Goal: Information Seeking & Learning: Learn about a topic

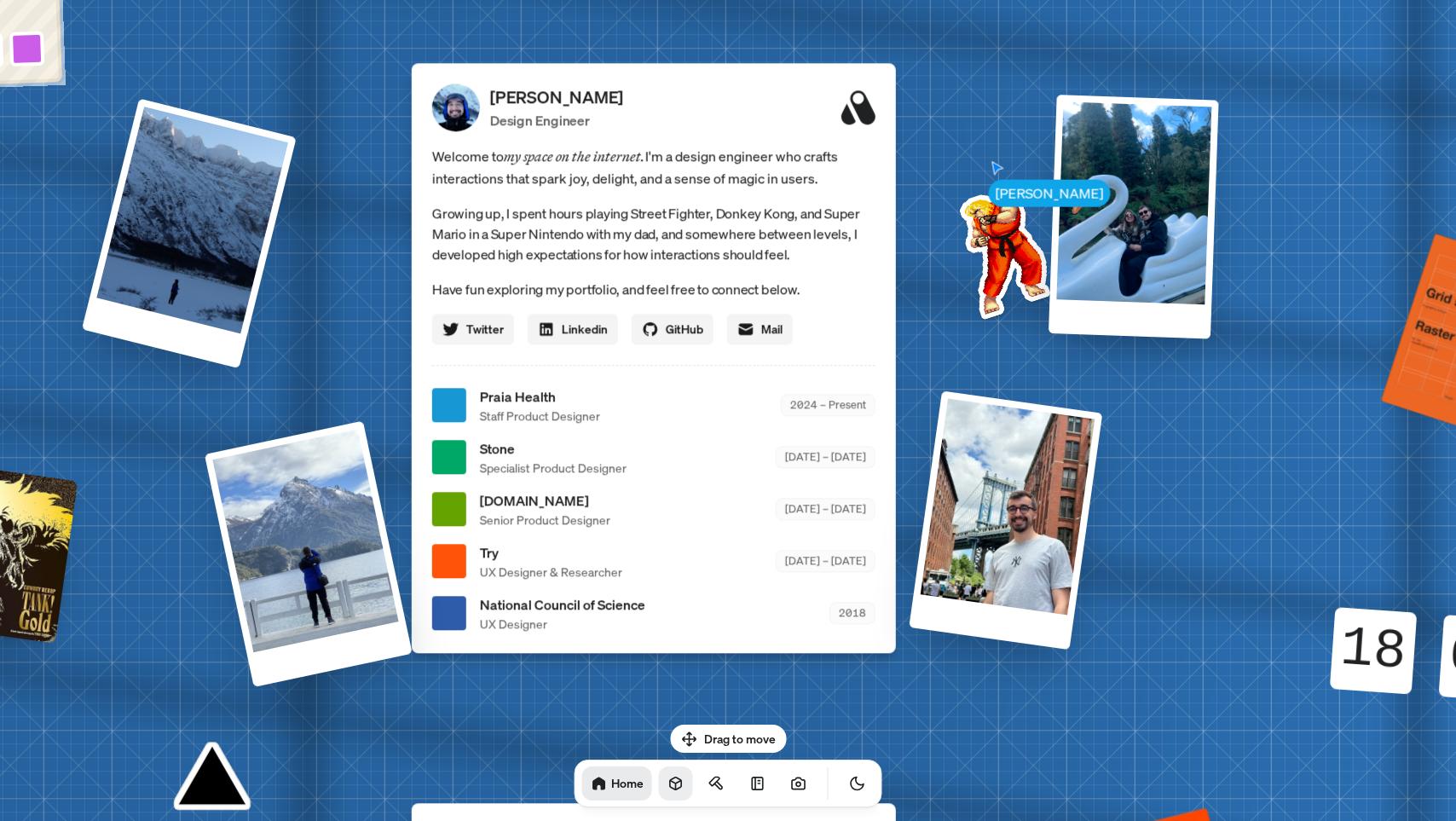
click at [668, 791] on icon at bounding box center [676, 783] width 17 height 17
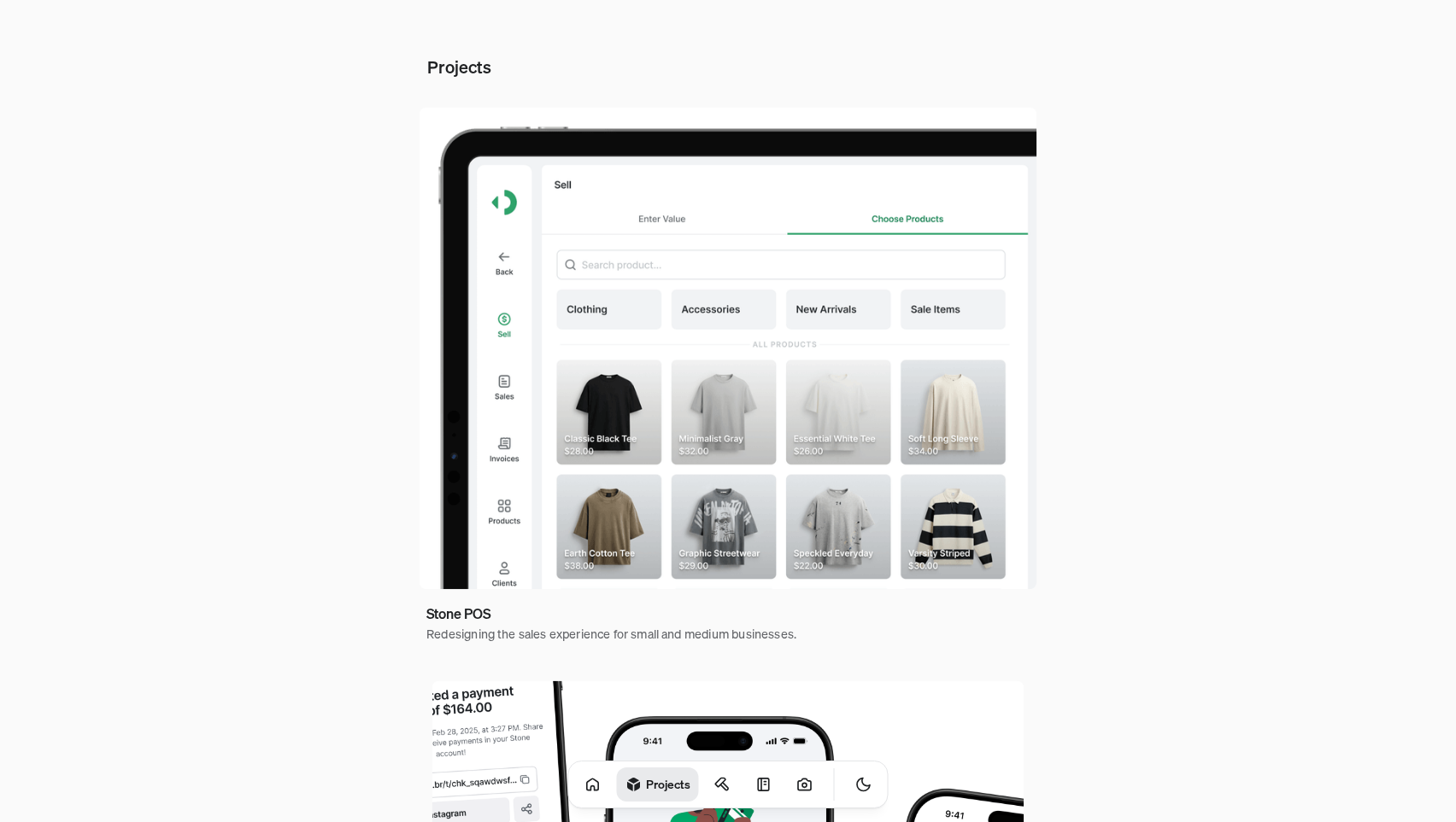
click at [710, 453] on img at bounding box center [727, 349] width 617 height 482
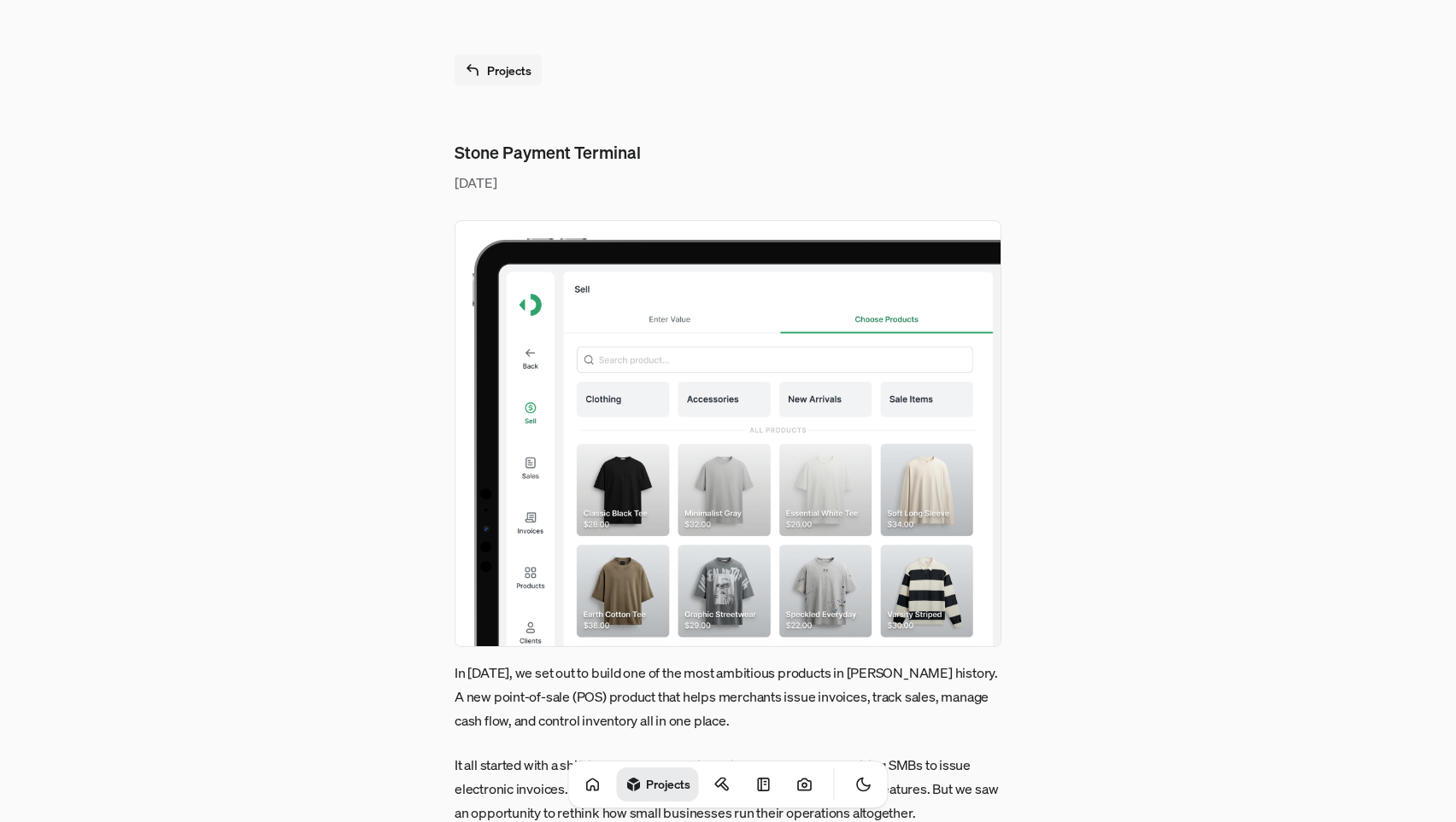
click at [710, 453] on img at bounding box center [728, 434] width 546 height 427
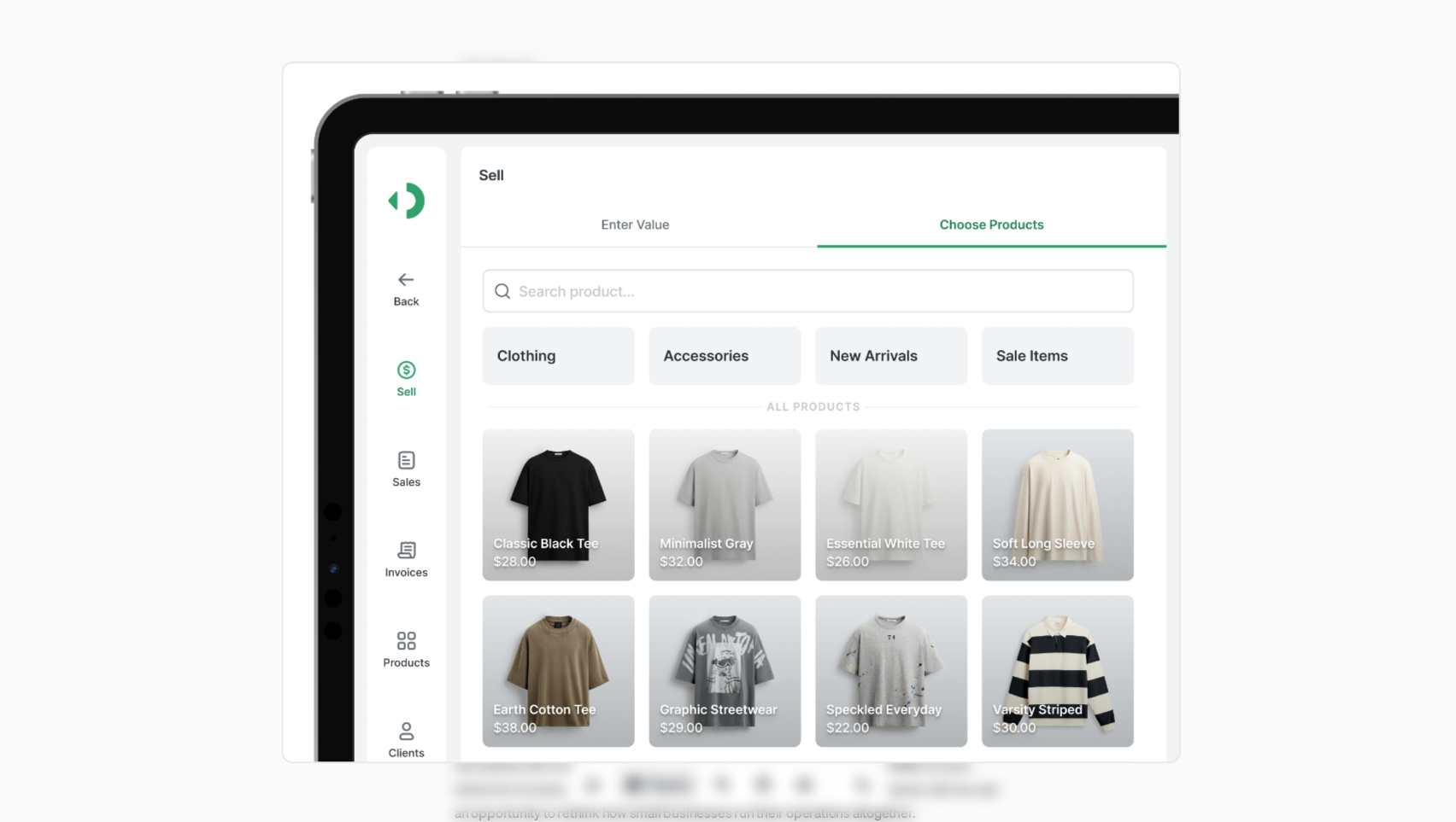
click at [710, 453] on img at bounding box center [732, 413] width 899 height 703
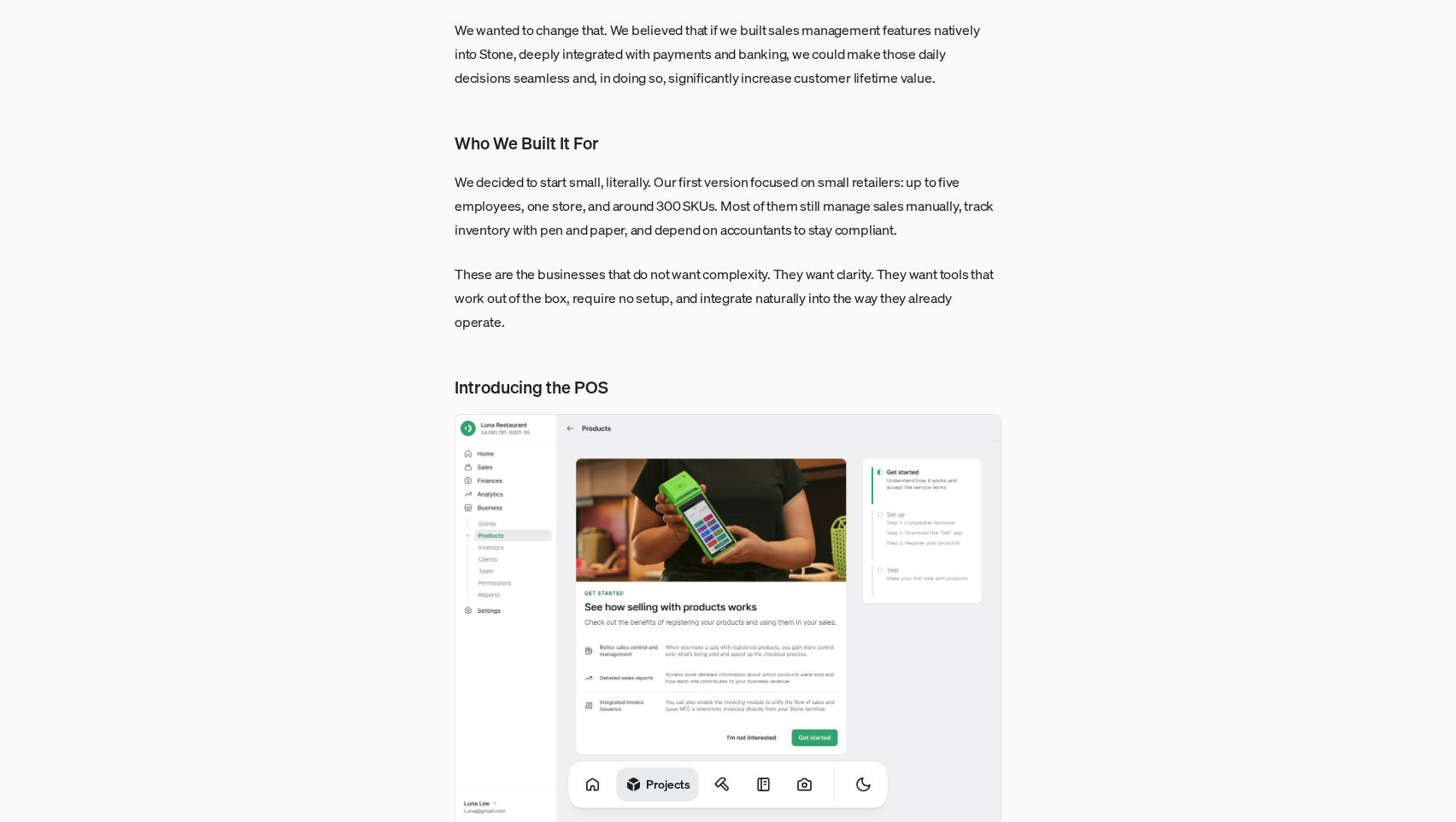
scroll to position [1351, 0]
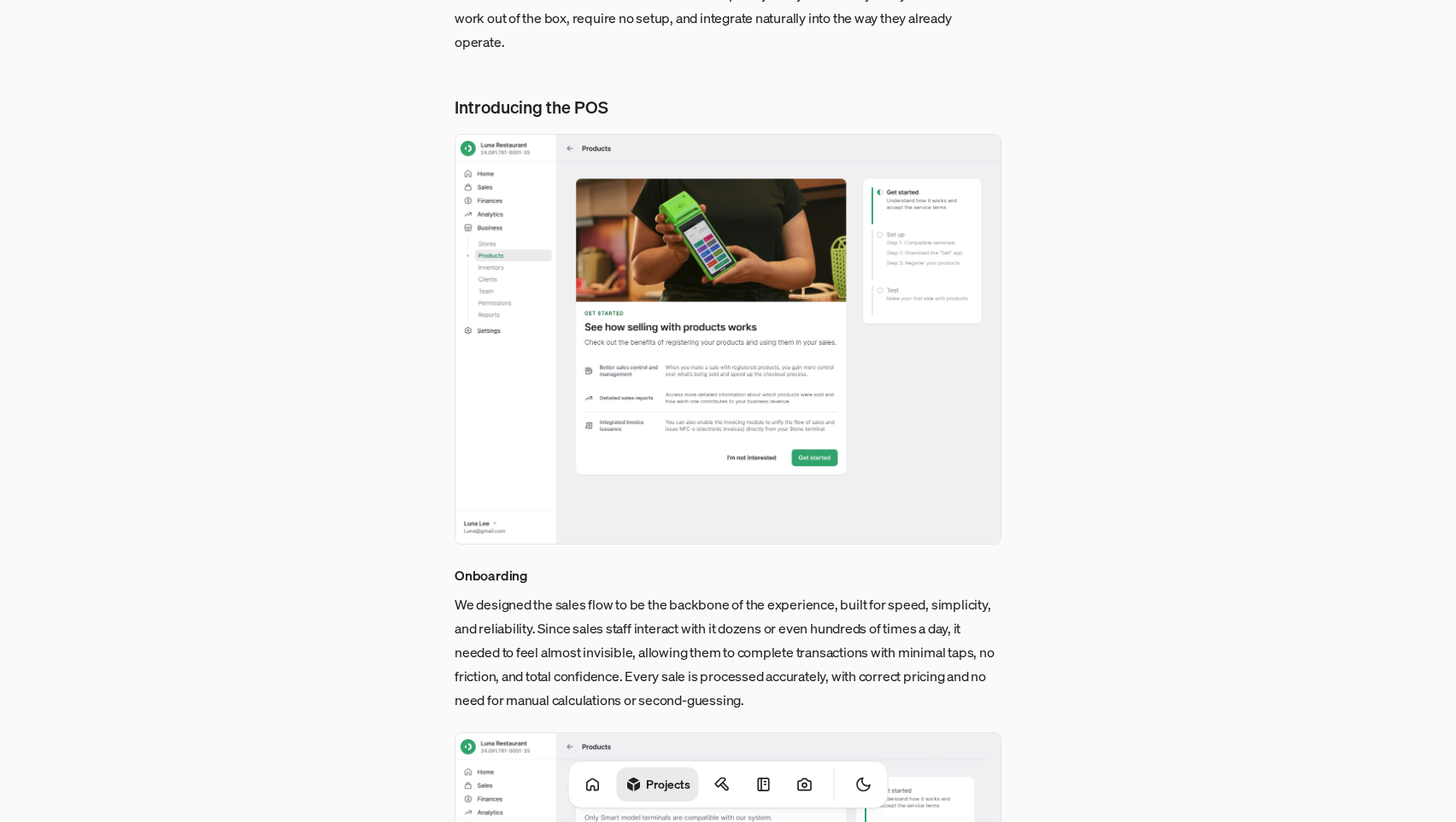
click at [711, 393] on img at bounding box center [728, 340] width 546 height 411
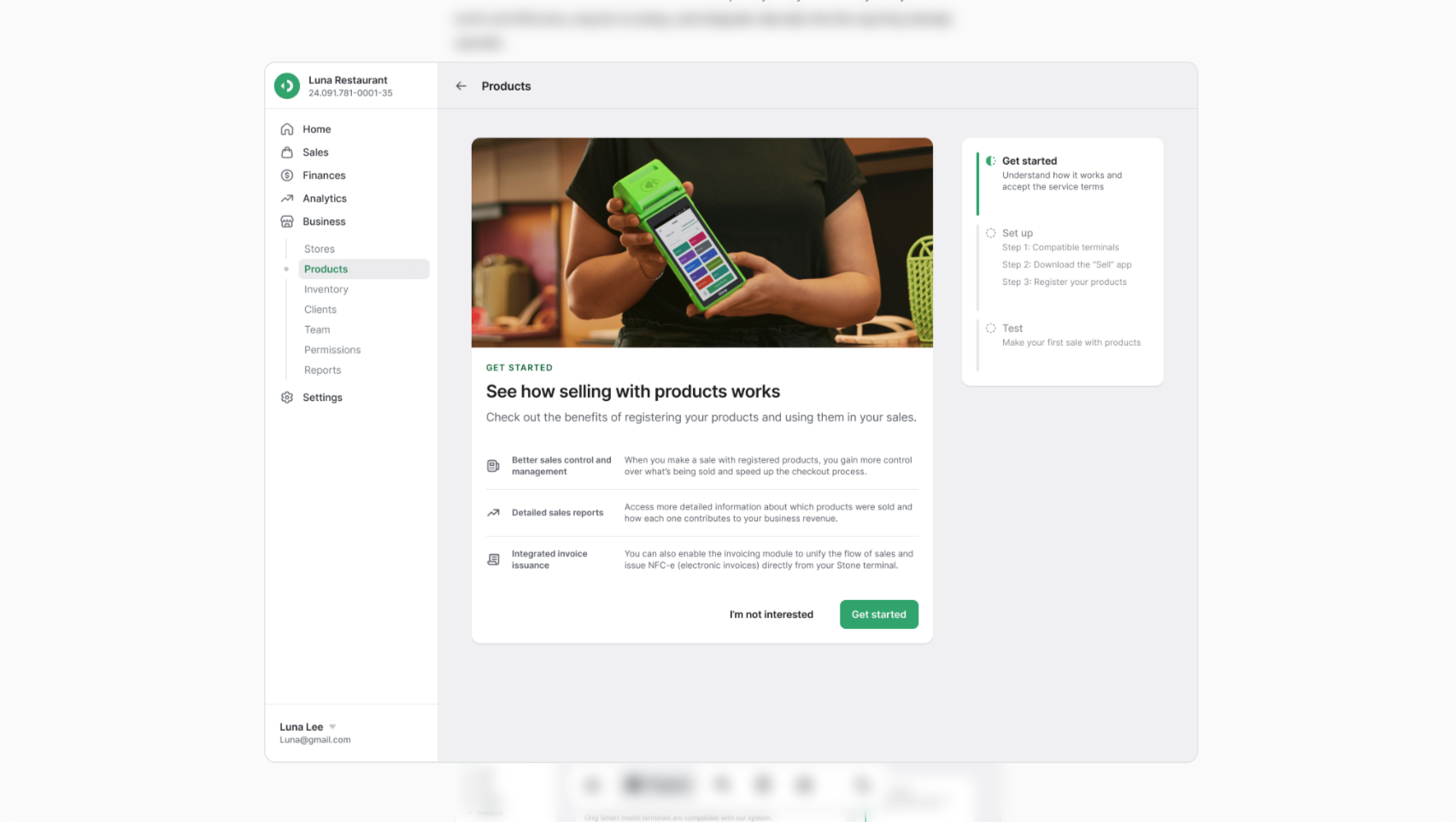
click at [711, 393] on img at bounding box center [732, 412] width 934 height 701
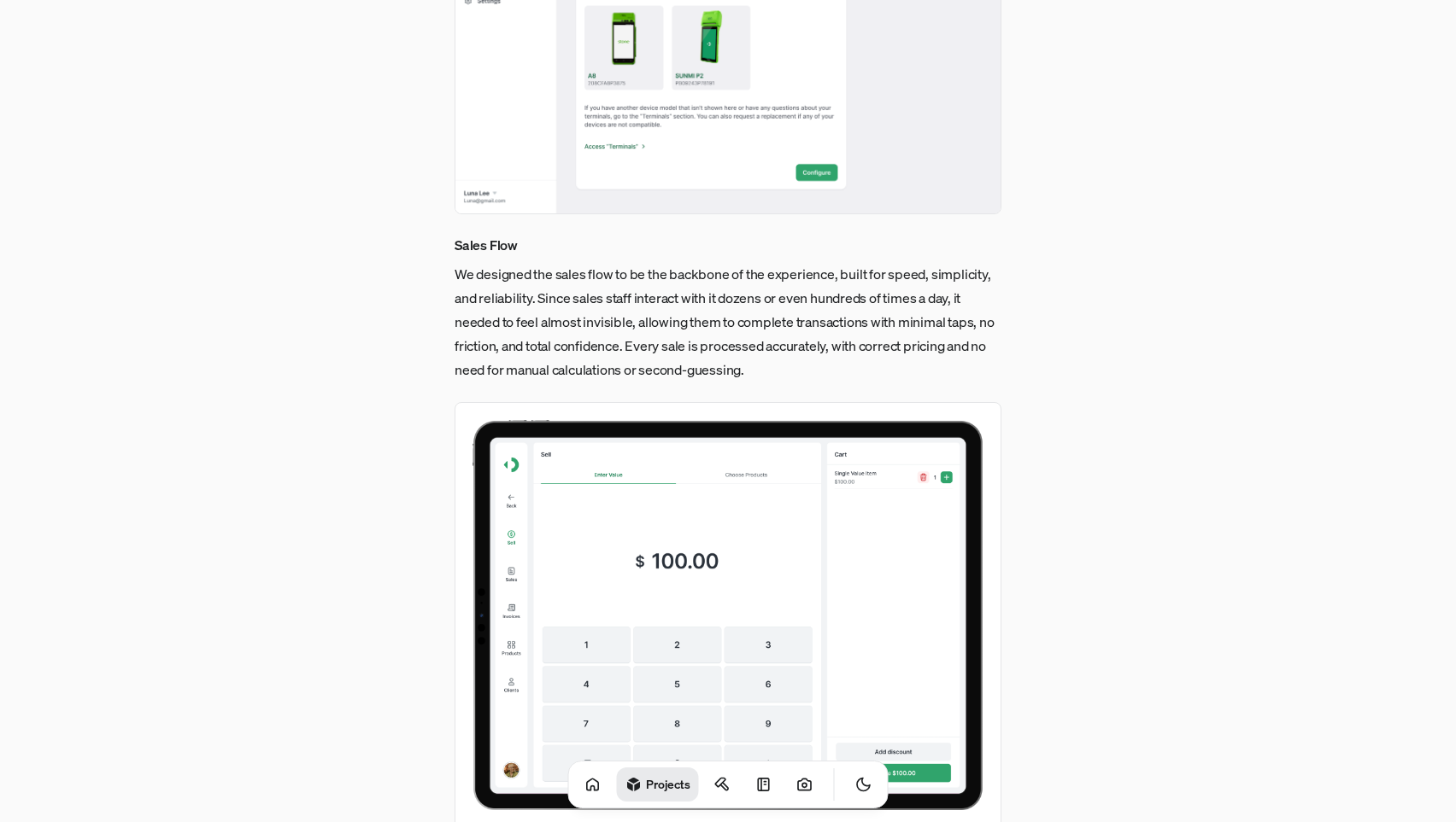
scroll to position [2330, 0]
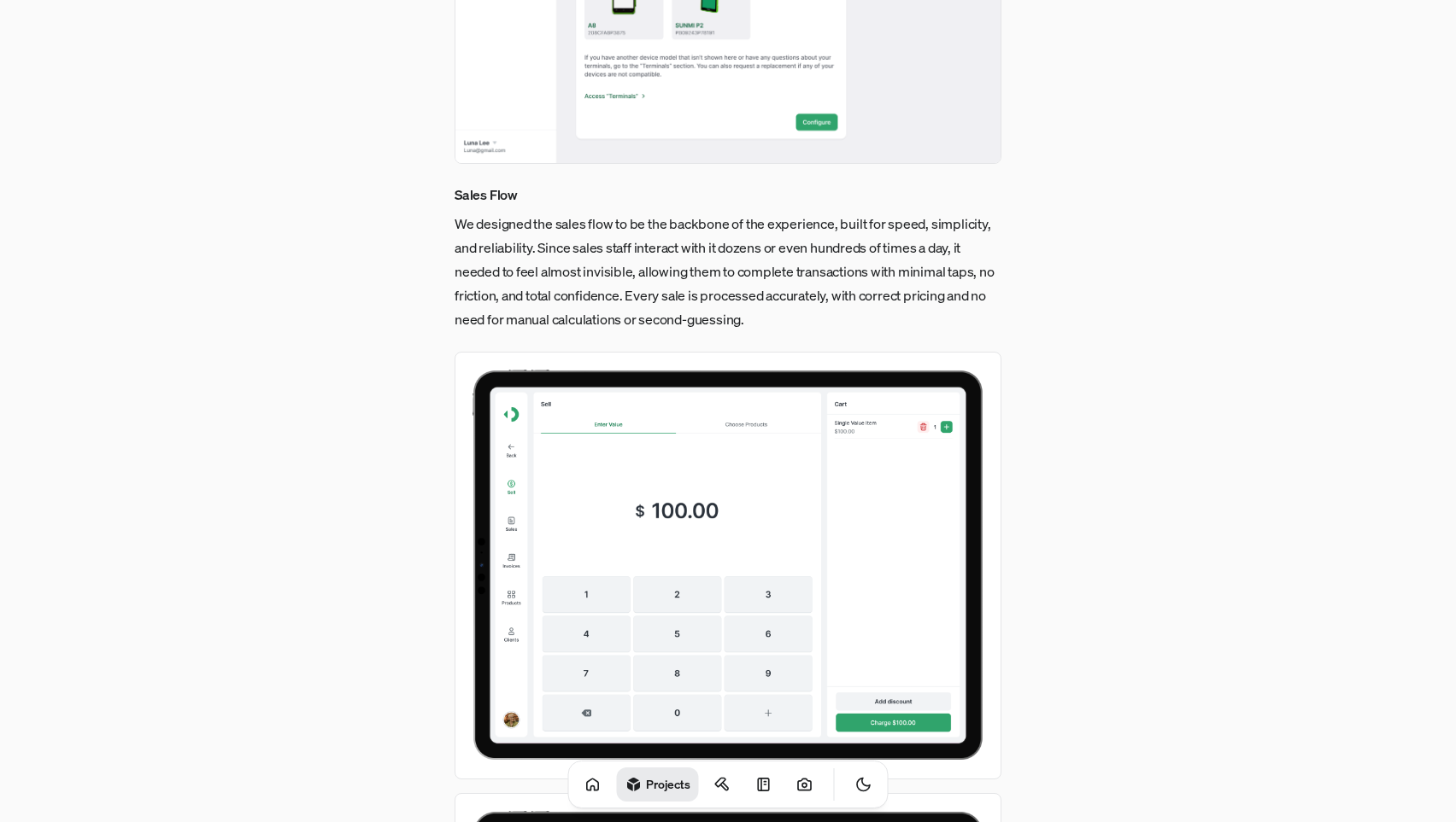
click at [700, 479] on img at bounding box center [728, 565] width 546 height 427
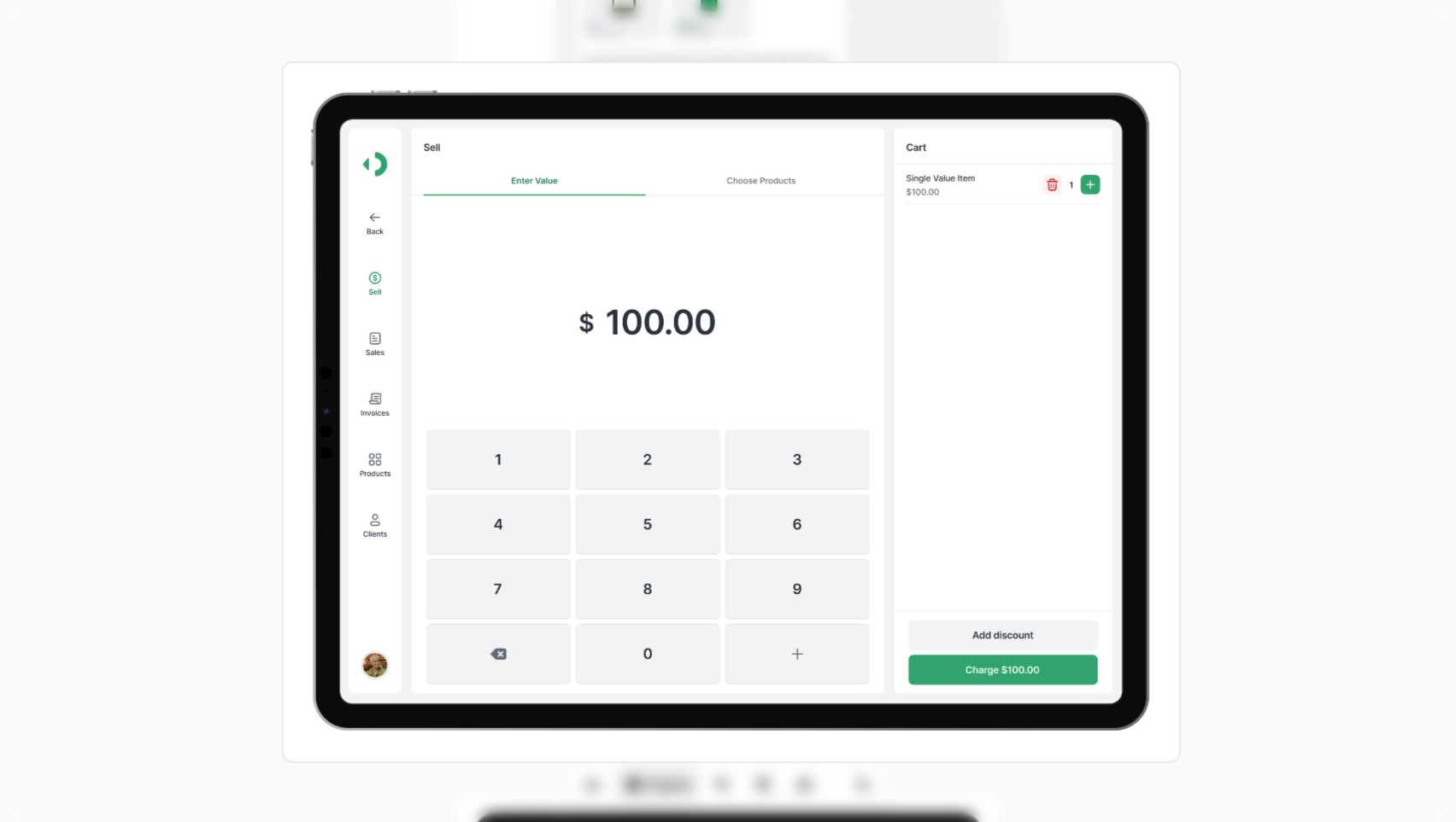
click at [700, 479] on img at bounding box center [732, 413] width 899 height 703
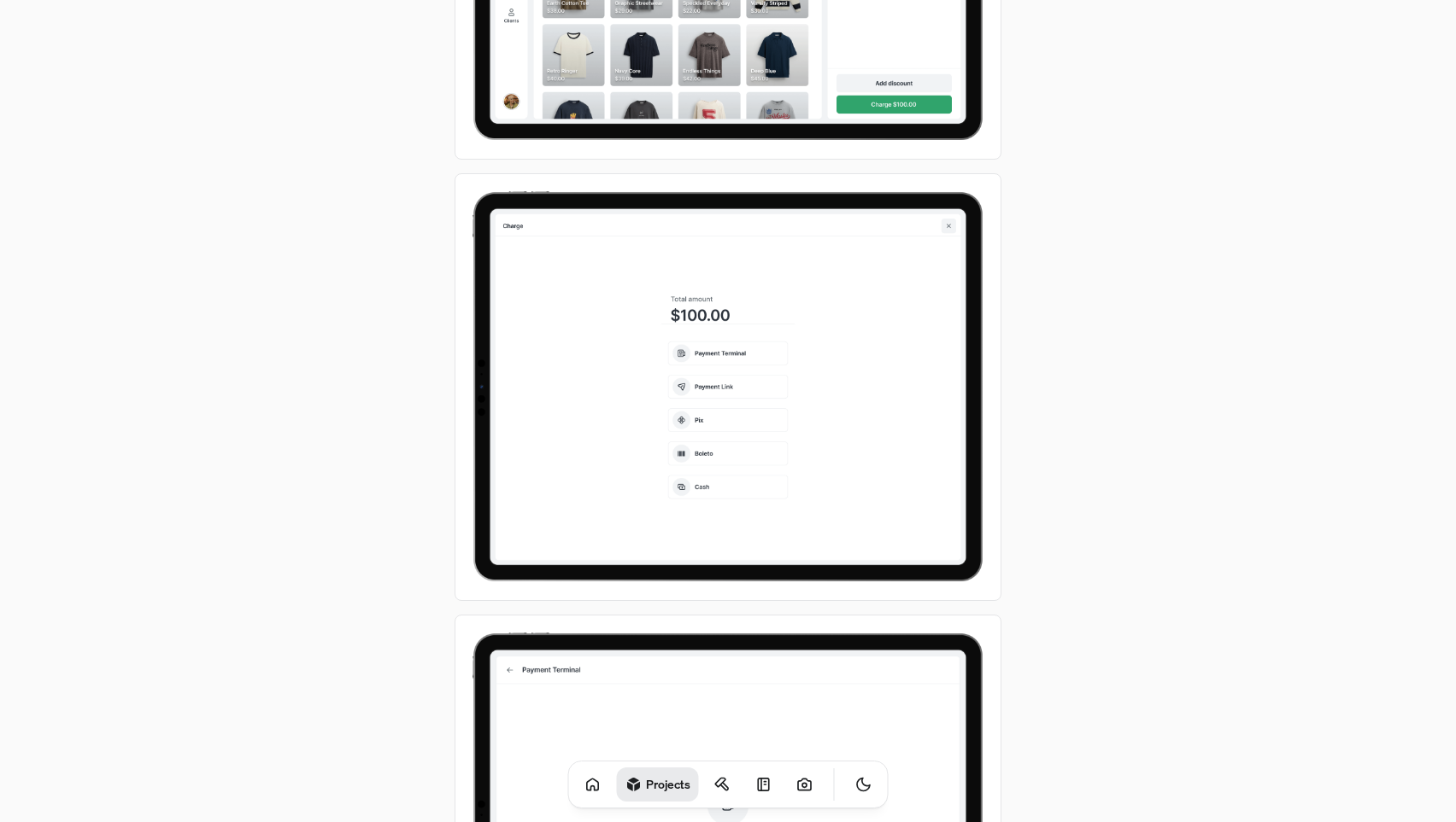
scroll to position [3389, 0]
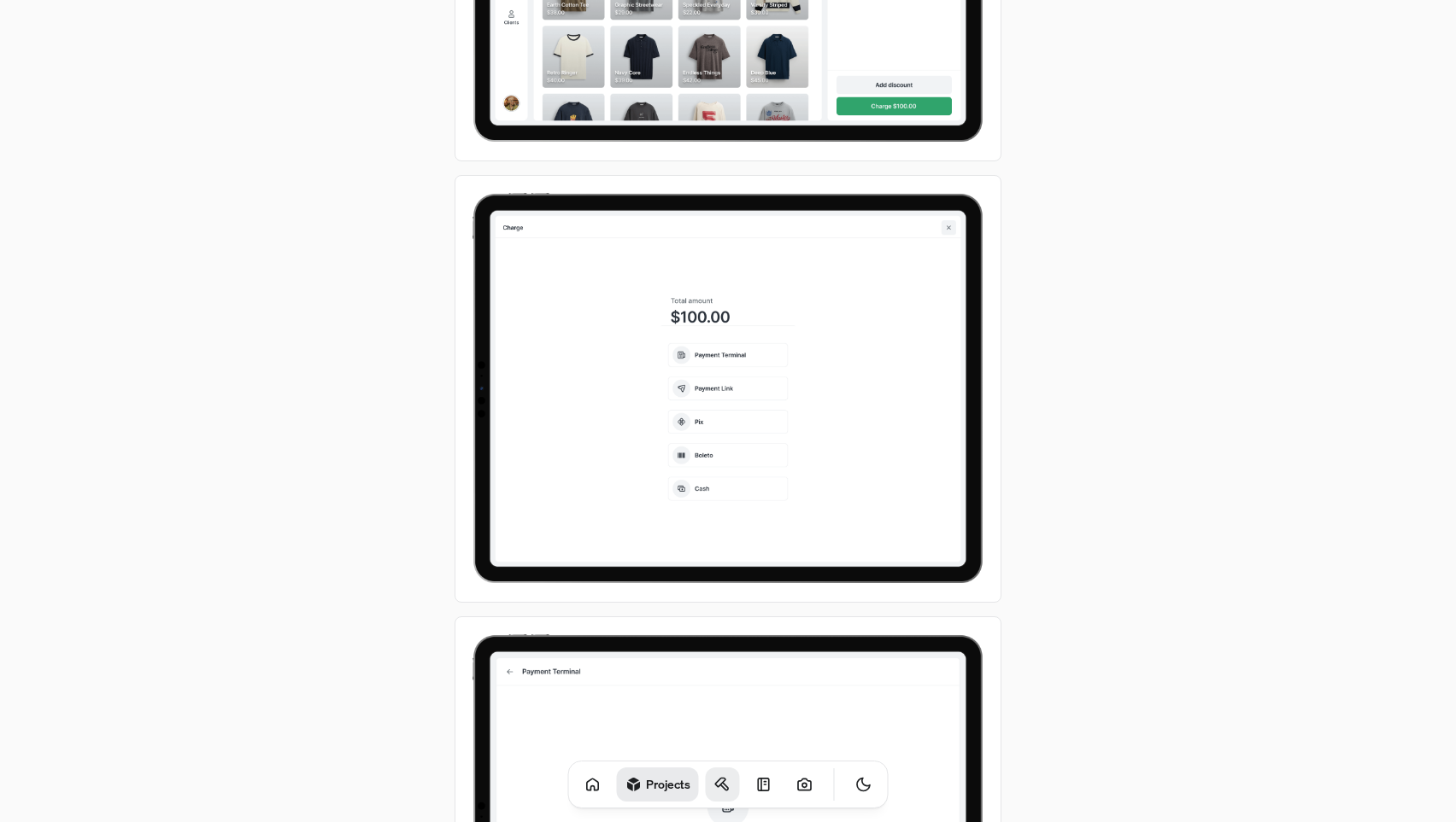
click at [706, 780] on link at bounding box center [723, 785] width 34 height 34
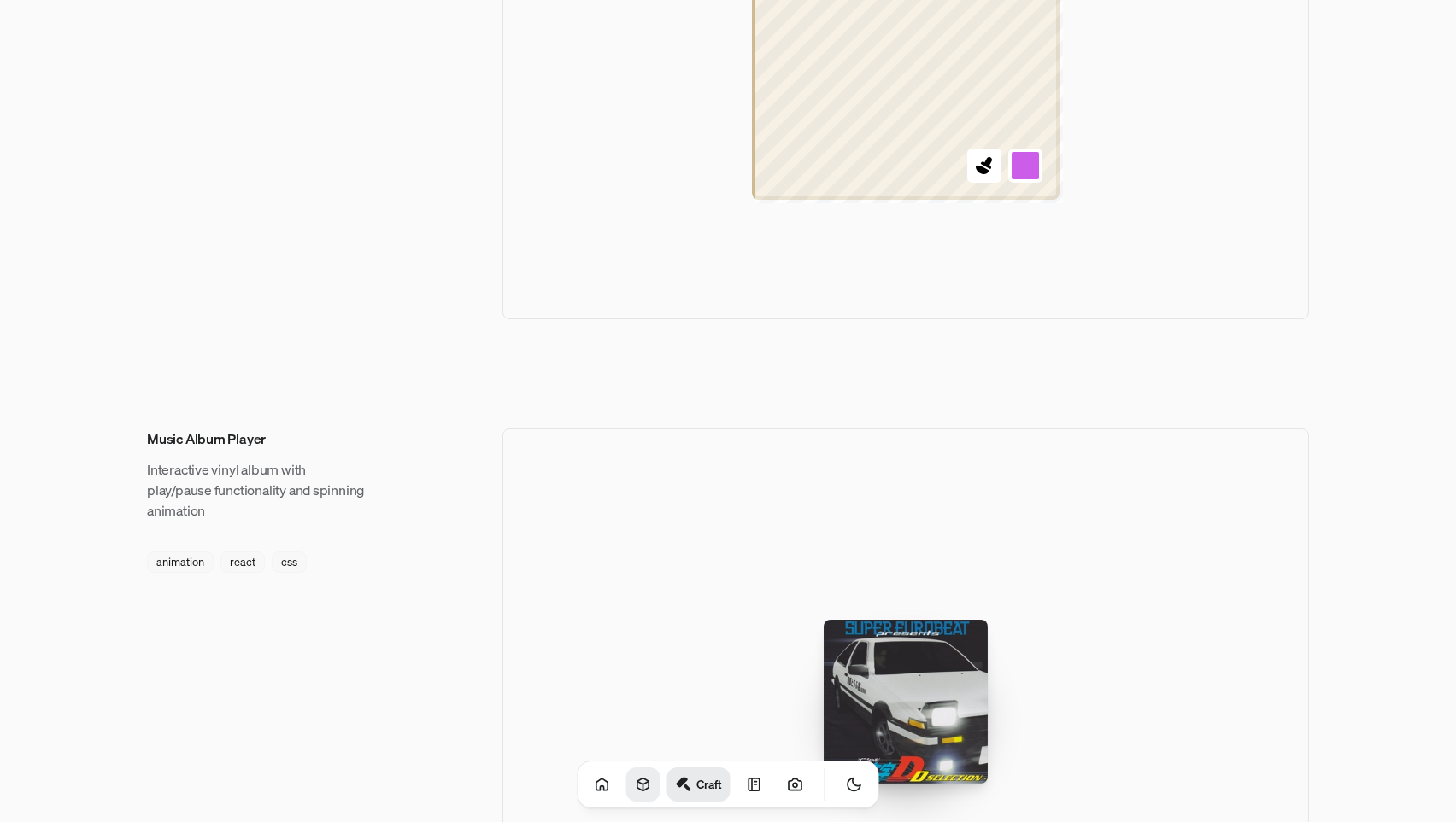
scroll to position [2290, 0]
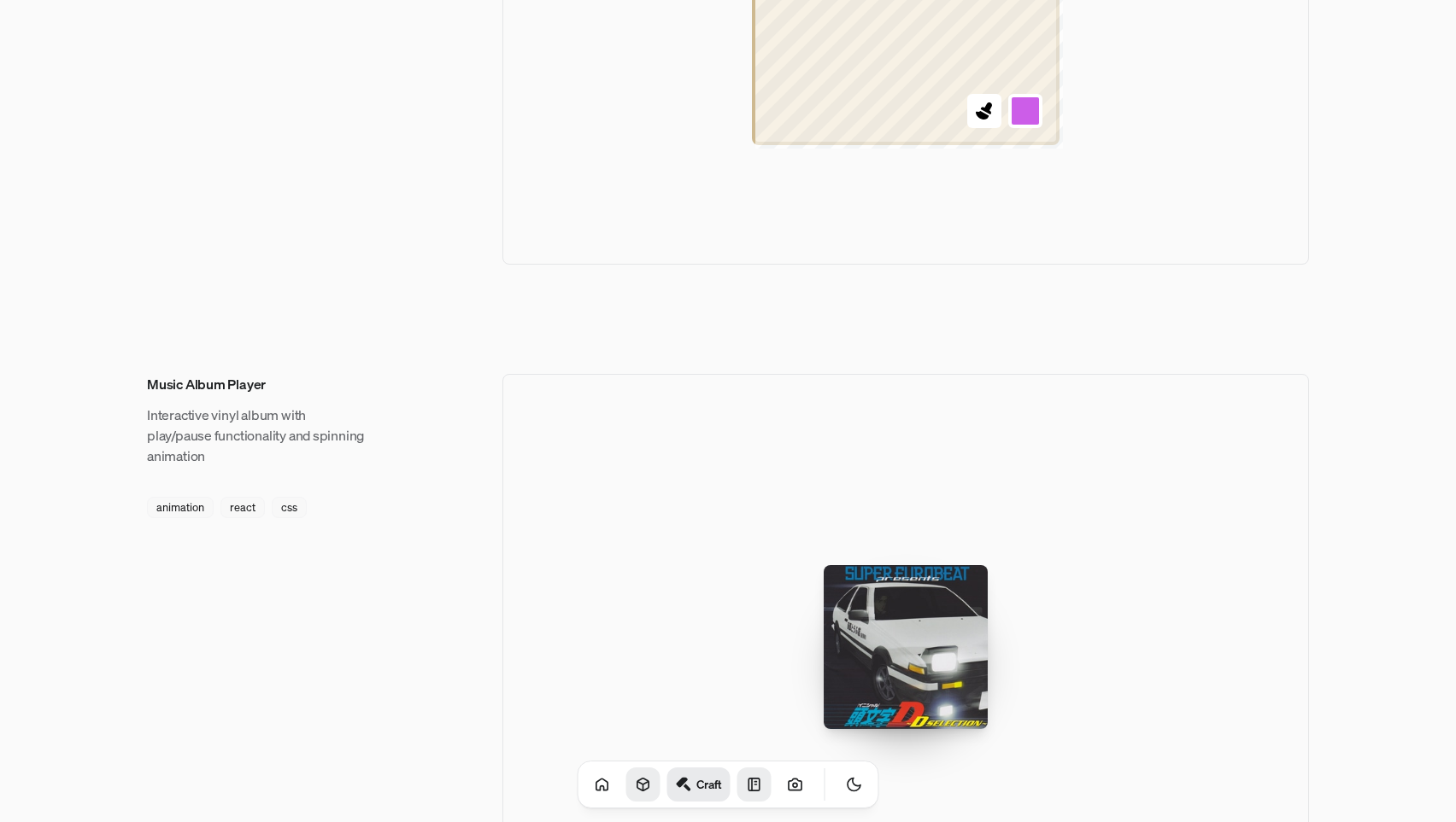
click at [737, 775] on link at bounding box center [754, 785] width 34 height 34
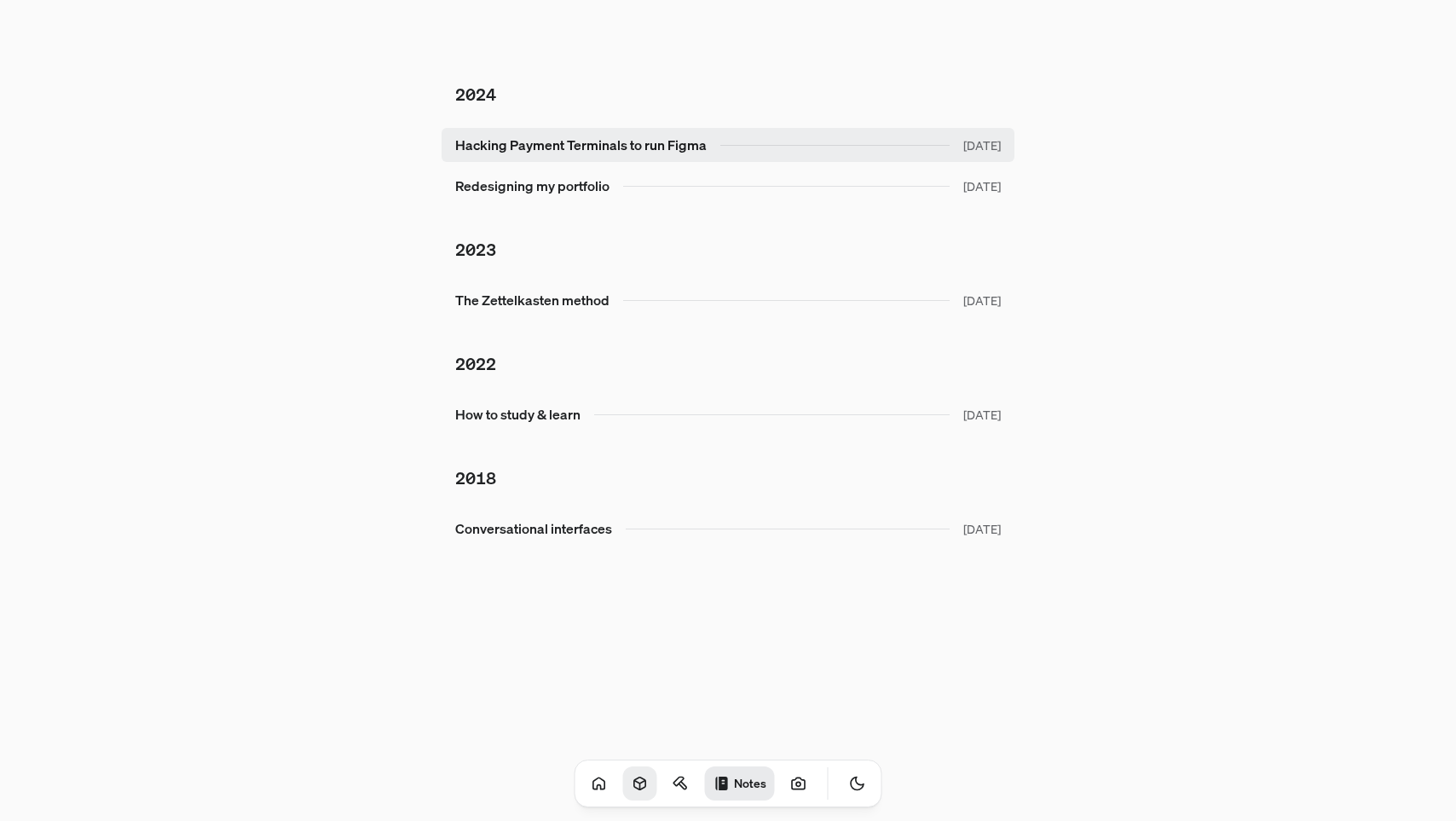
click at [722, 136] on link "Hacking Payment Terminals to run Figma [DATE]" at bounding box center [728, 145] width 573 height 34
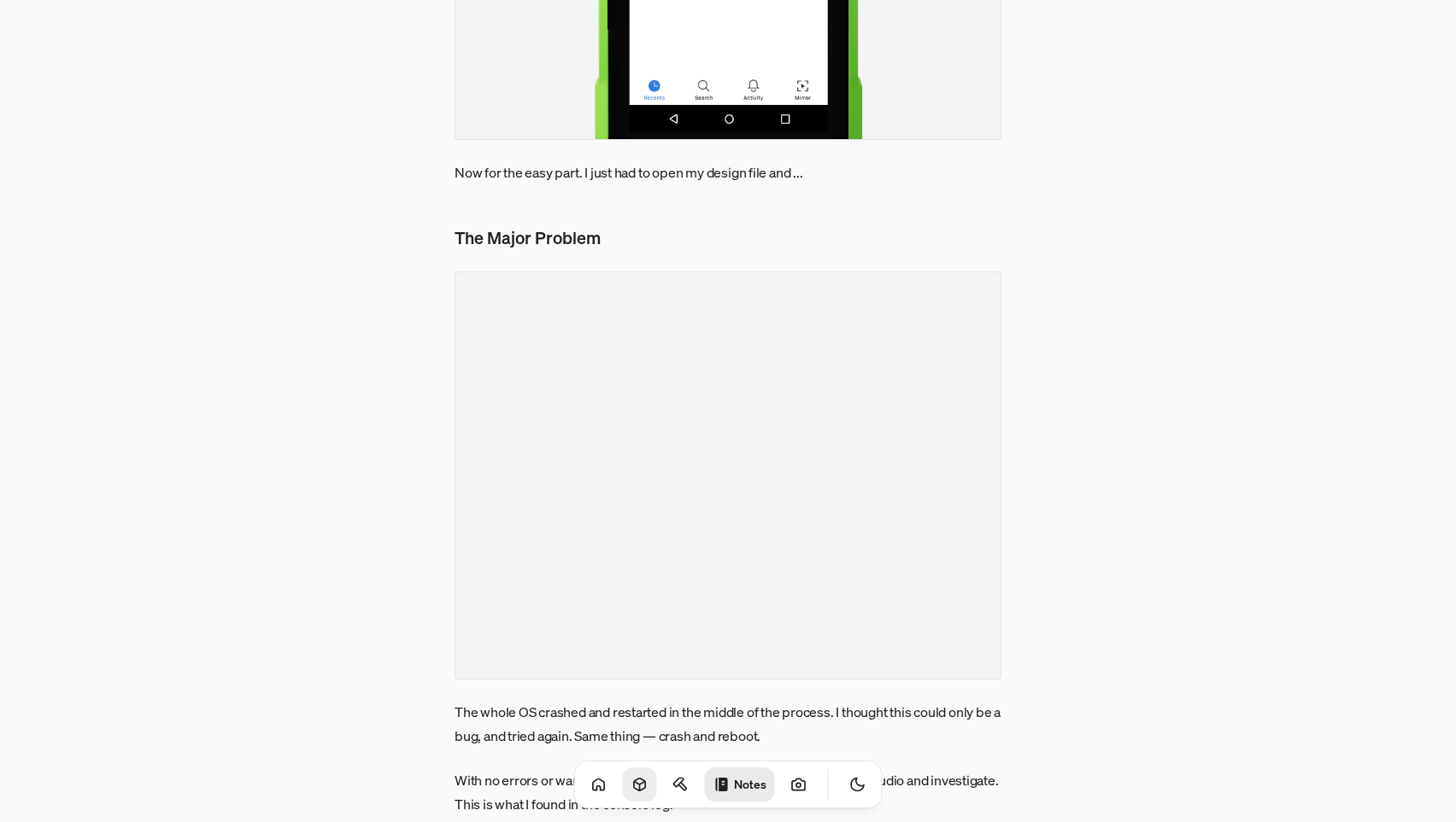
scroll to position [2972, 0]
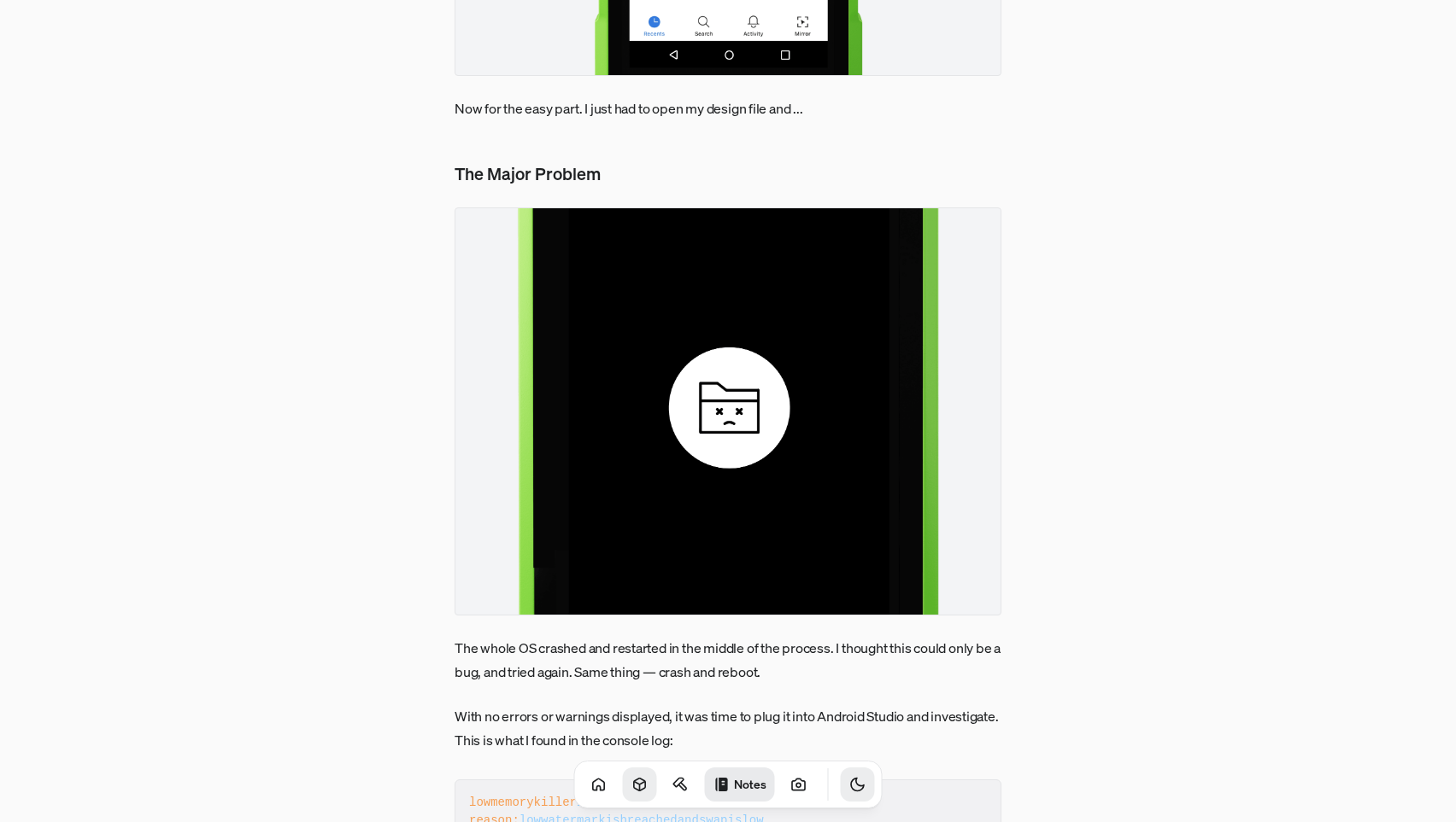
click at [849, 786] on icon "Toggle Theme" at bounding box center [857, 784] width 17 height 17
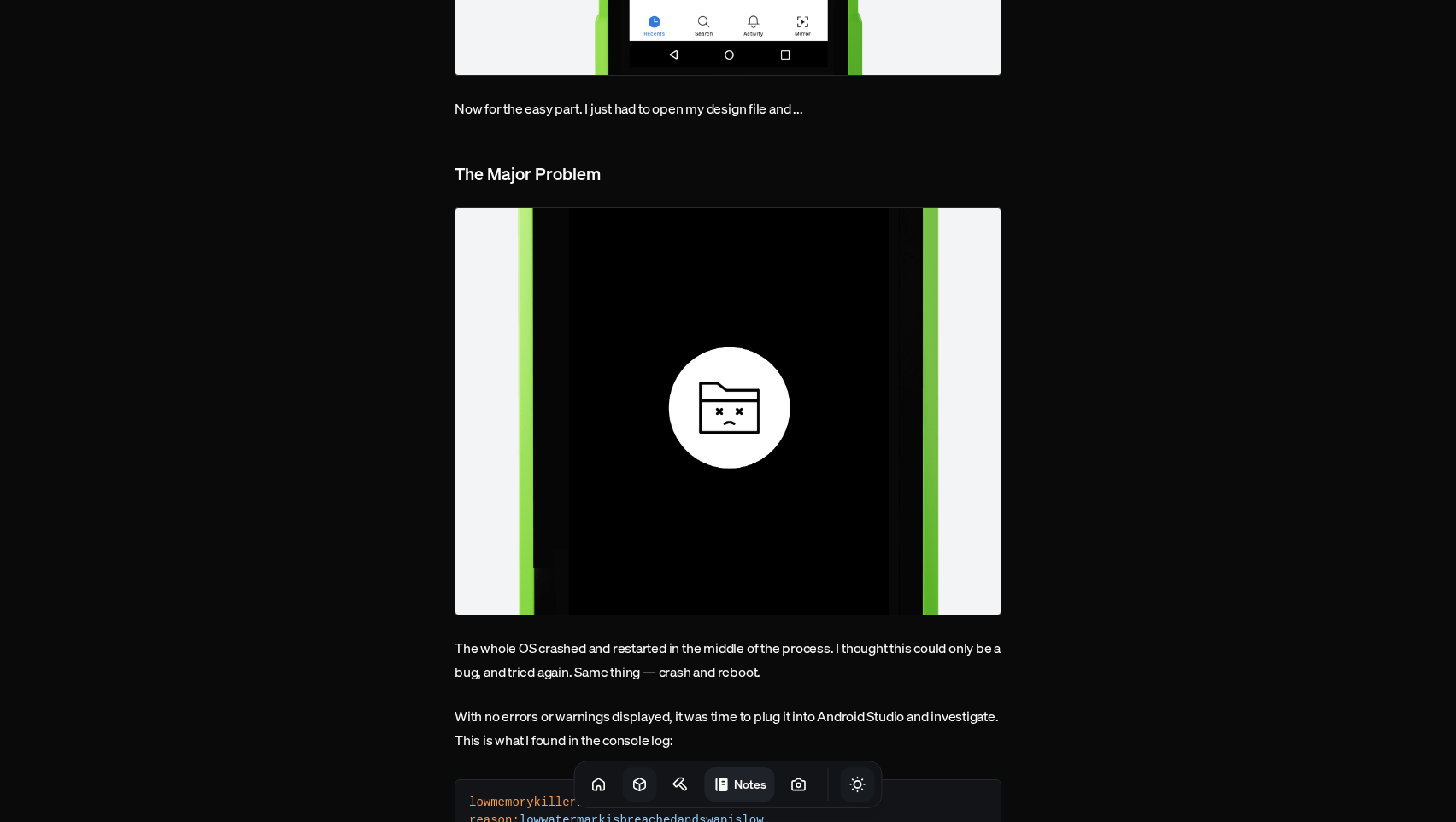
click at [850, 786] on icon "Toggle Theme" at bounding box center [857, 785] width 14 height 14
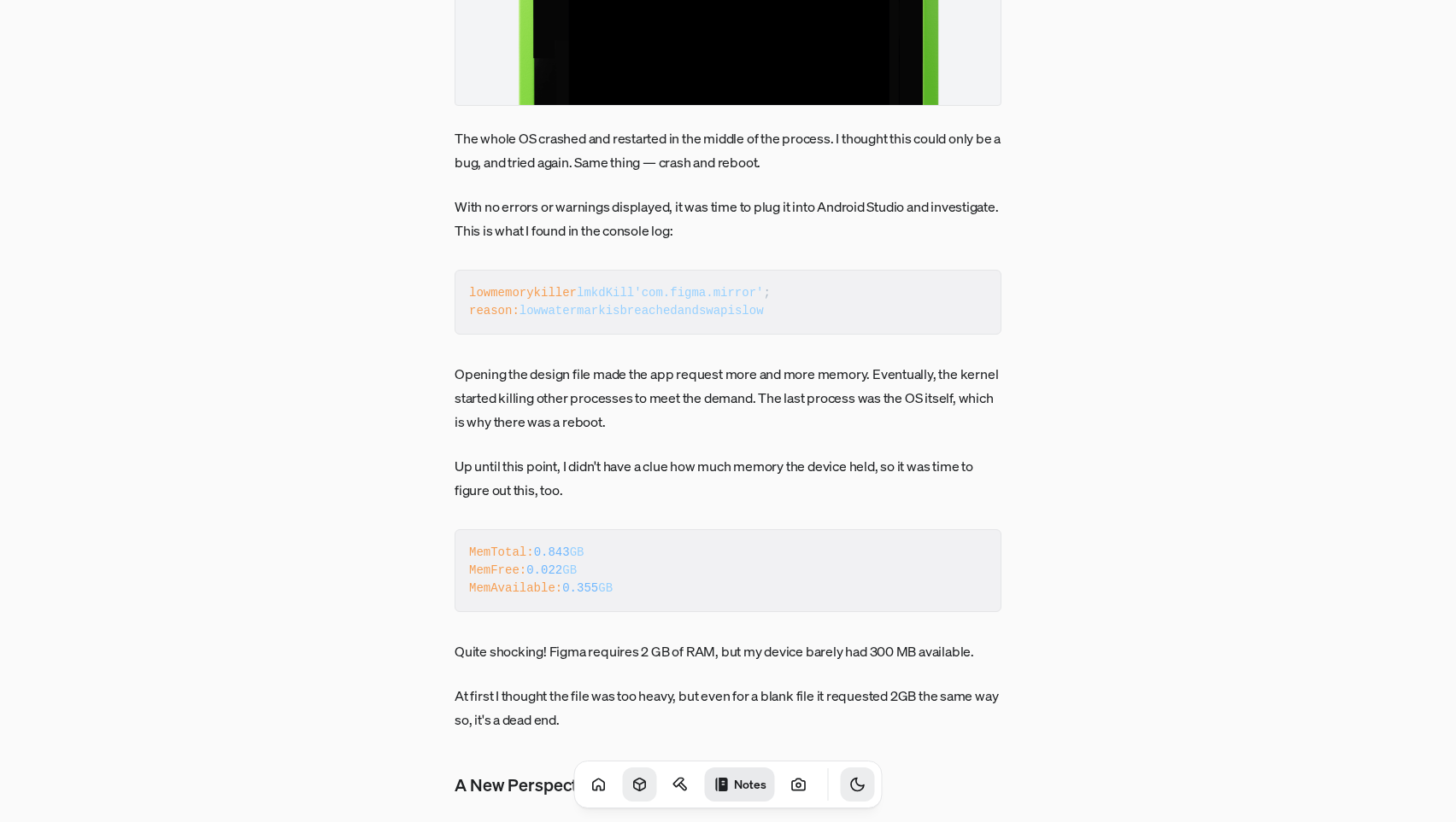
scroll to position [3576, 0]
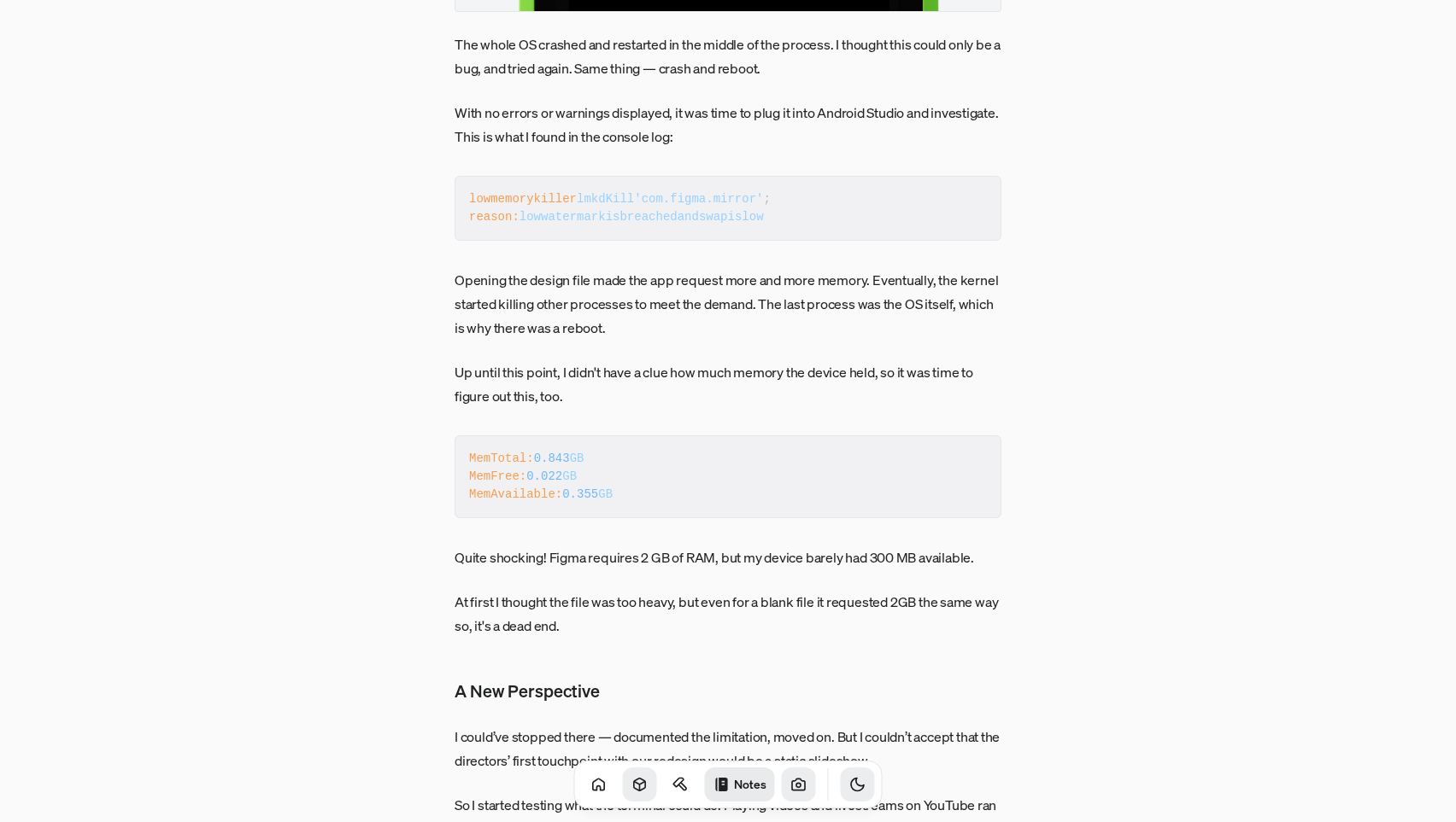
click at [792, 786] on icon at bounding box center [798, 784] width 12 height 11
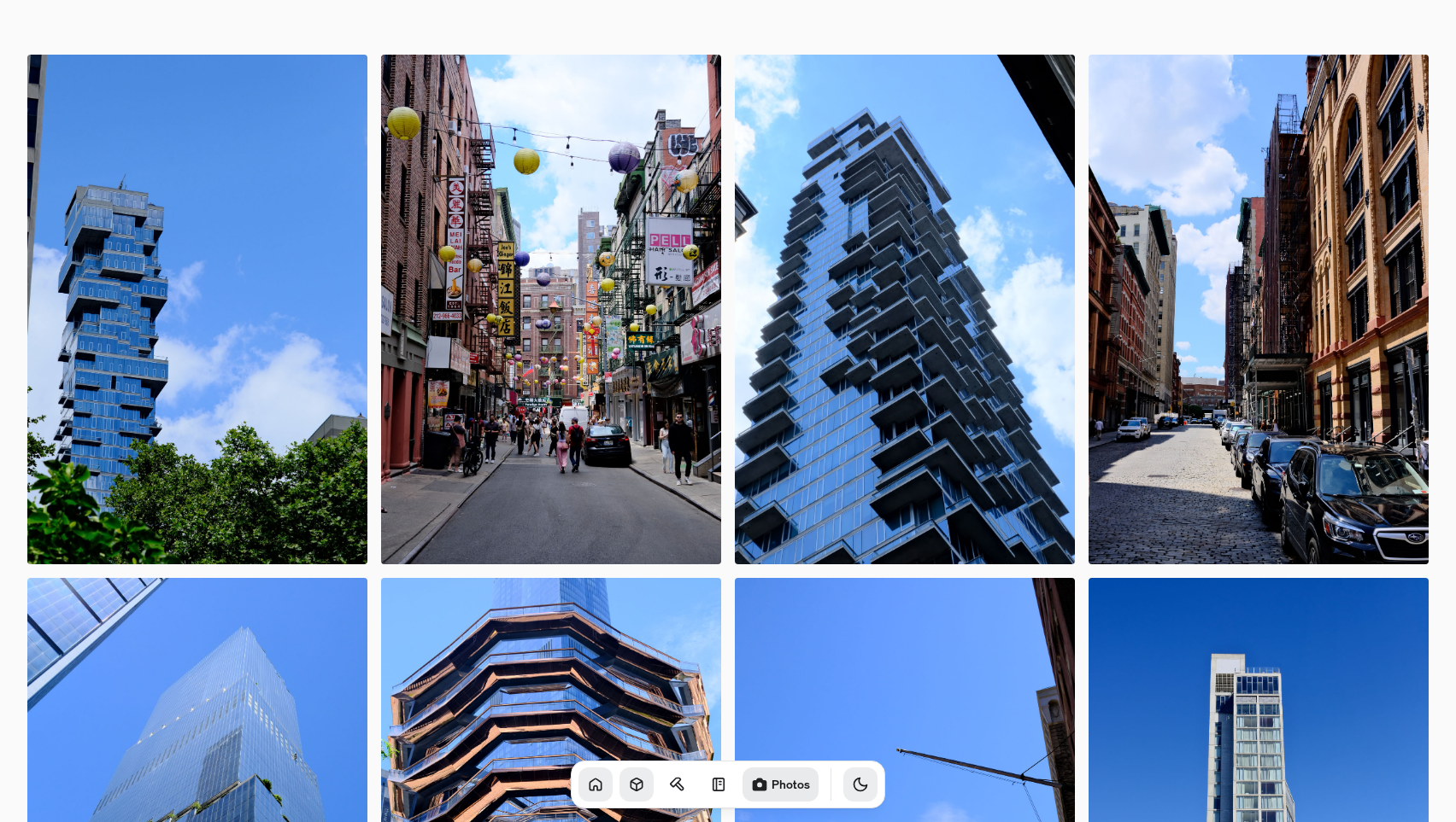
click at [586, 785] on icon at bounding box center [595, 784] width 17 height 17
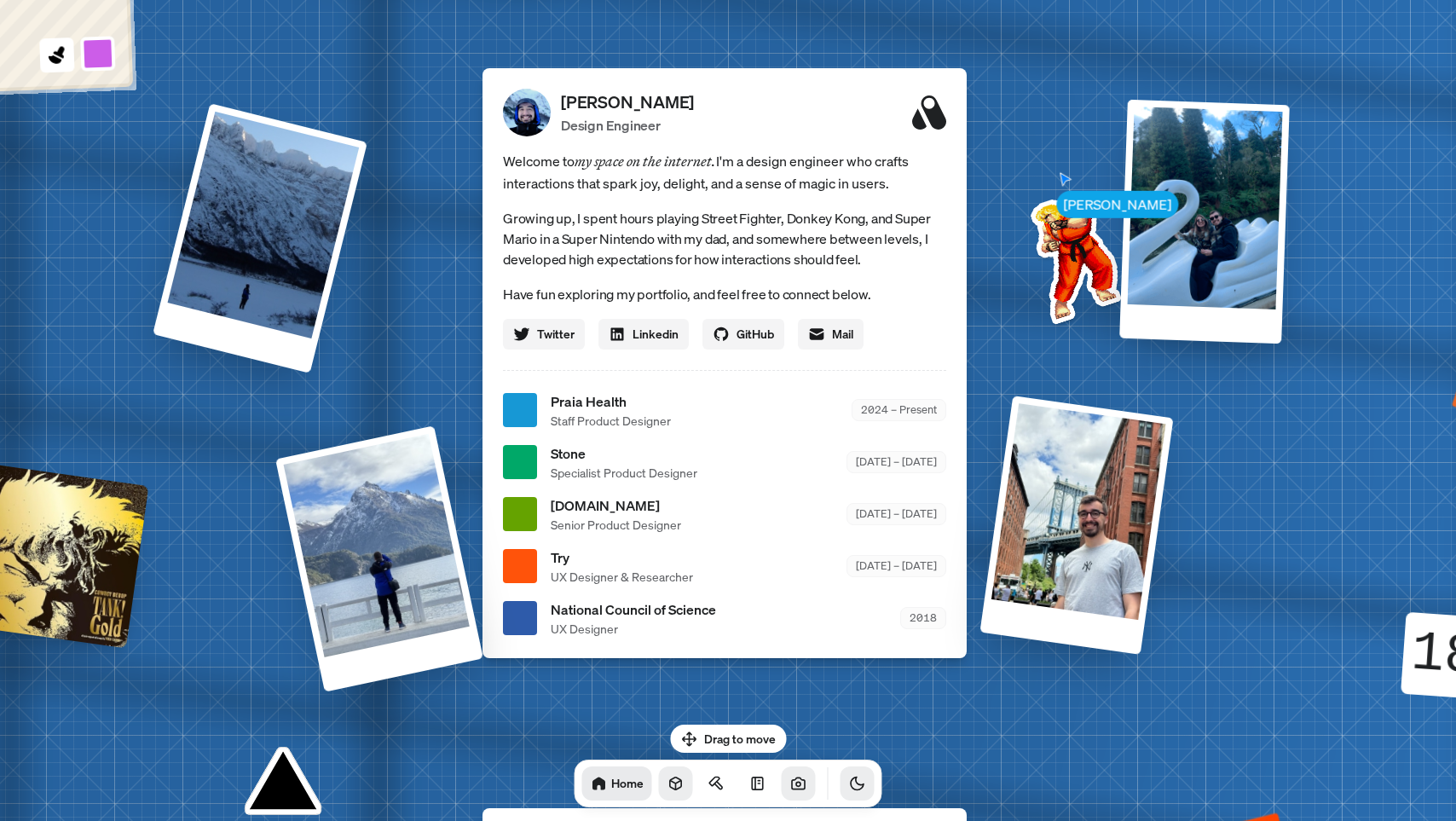
click at [670, 782] on icon at bounding box center [675, 784] width 11 height 12
